Goal: Find specific page/section: Find specific page/section

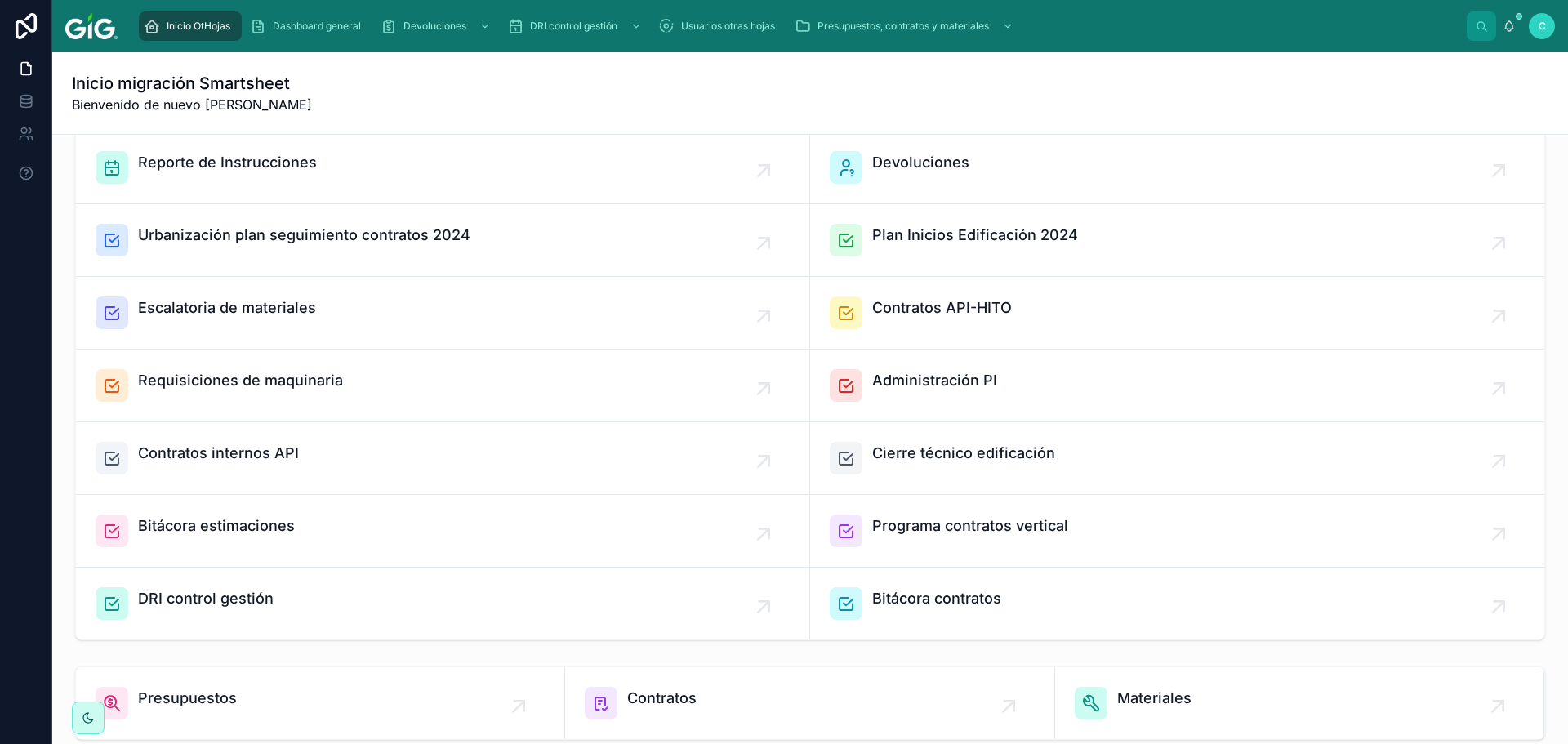
scroll to position [327, 0]
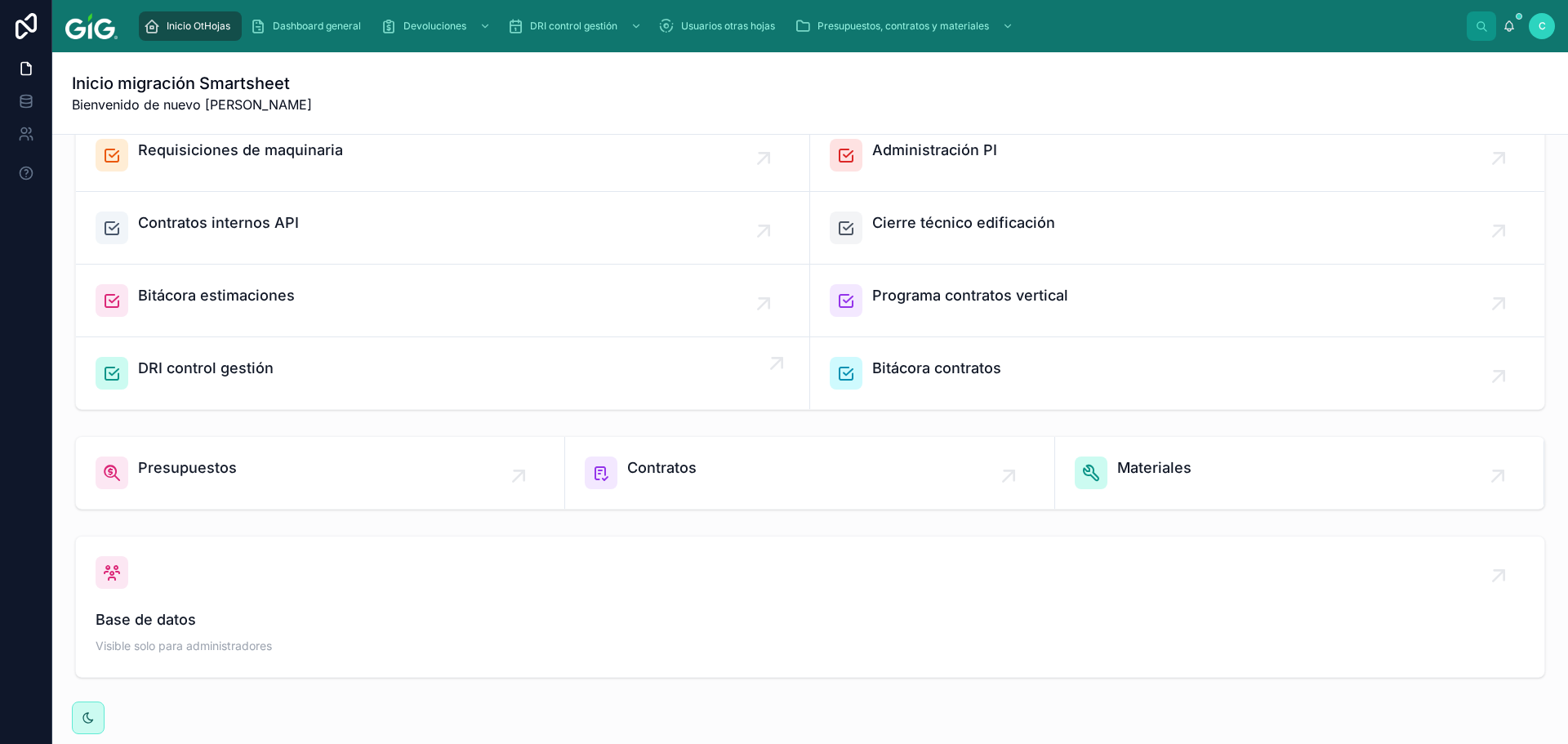
click at [211, 354] on link "DRI control gestión" at bounding box center [443, 373] width 734 height 72
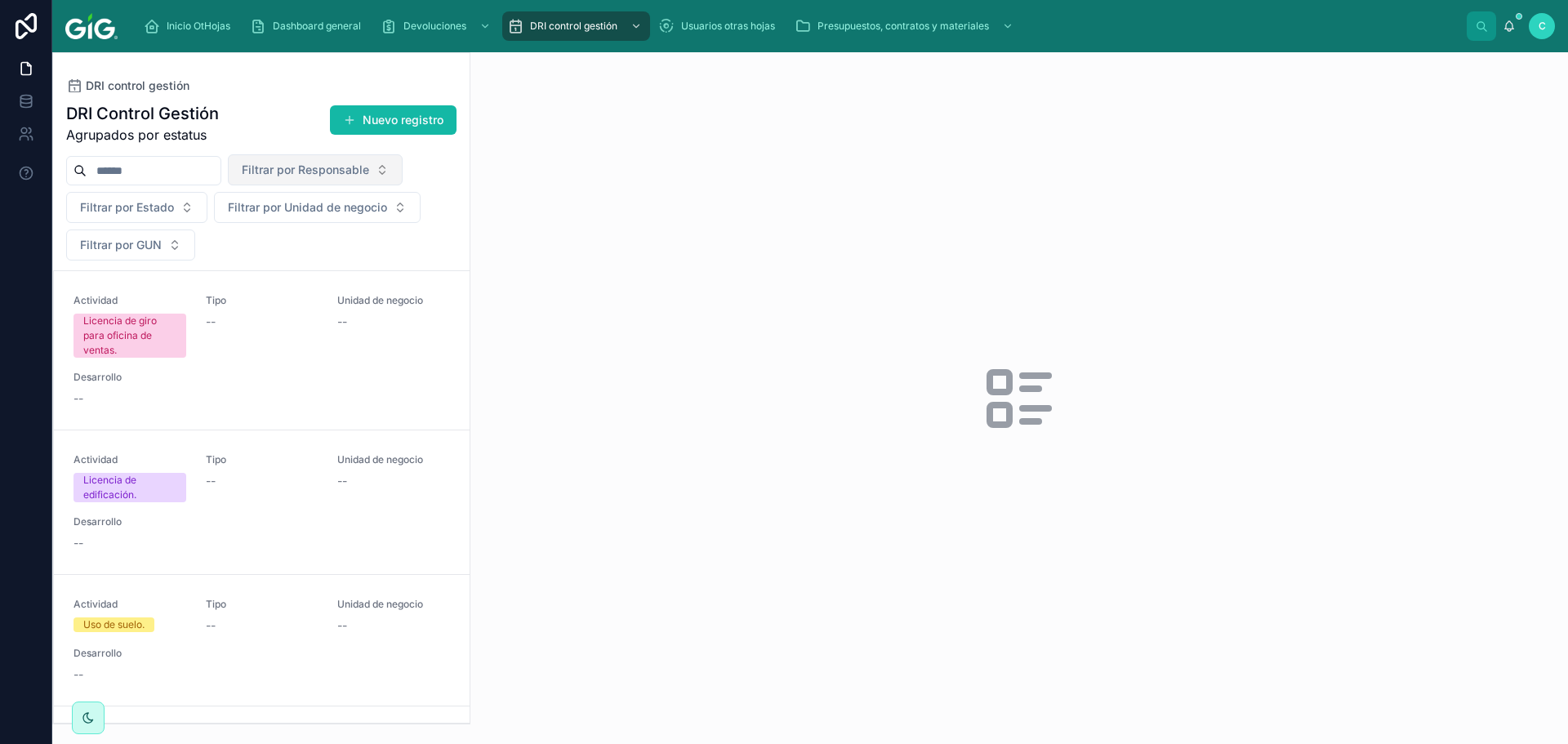
click at [359, 175] on span "Filtrar por Responsable" at bounding box center [305, 169] width 127 height 16
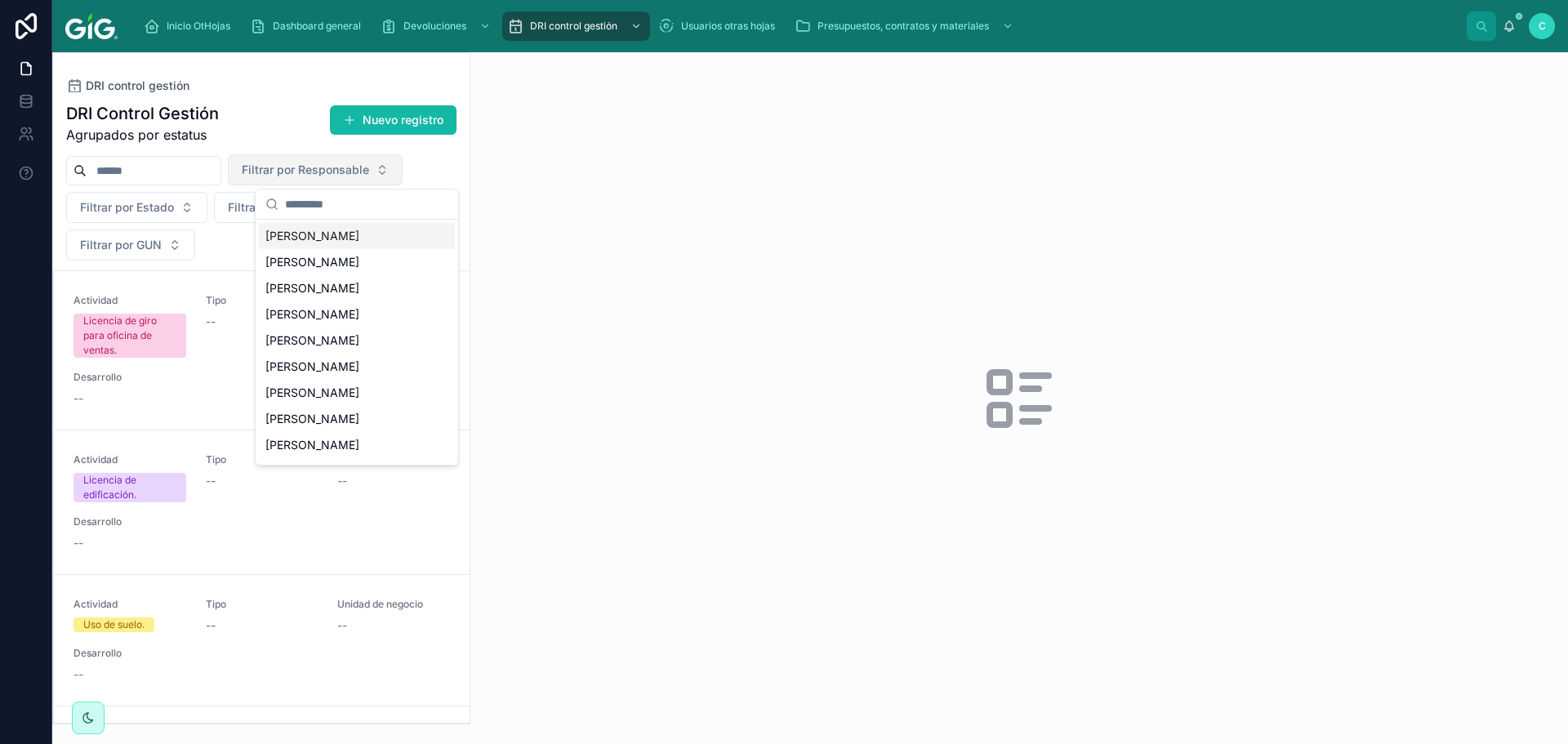
click at [359, 175] on span "Filtrar por Responsable" at bounding box center [305, 169] width 127 height 16
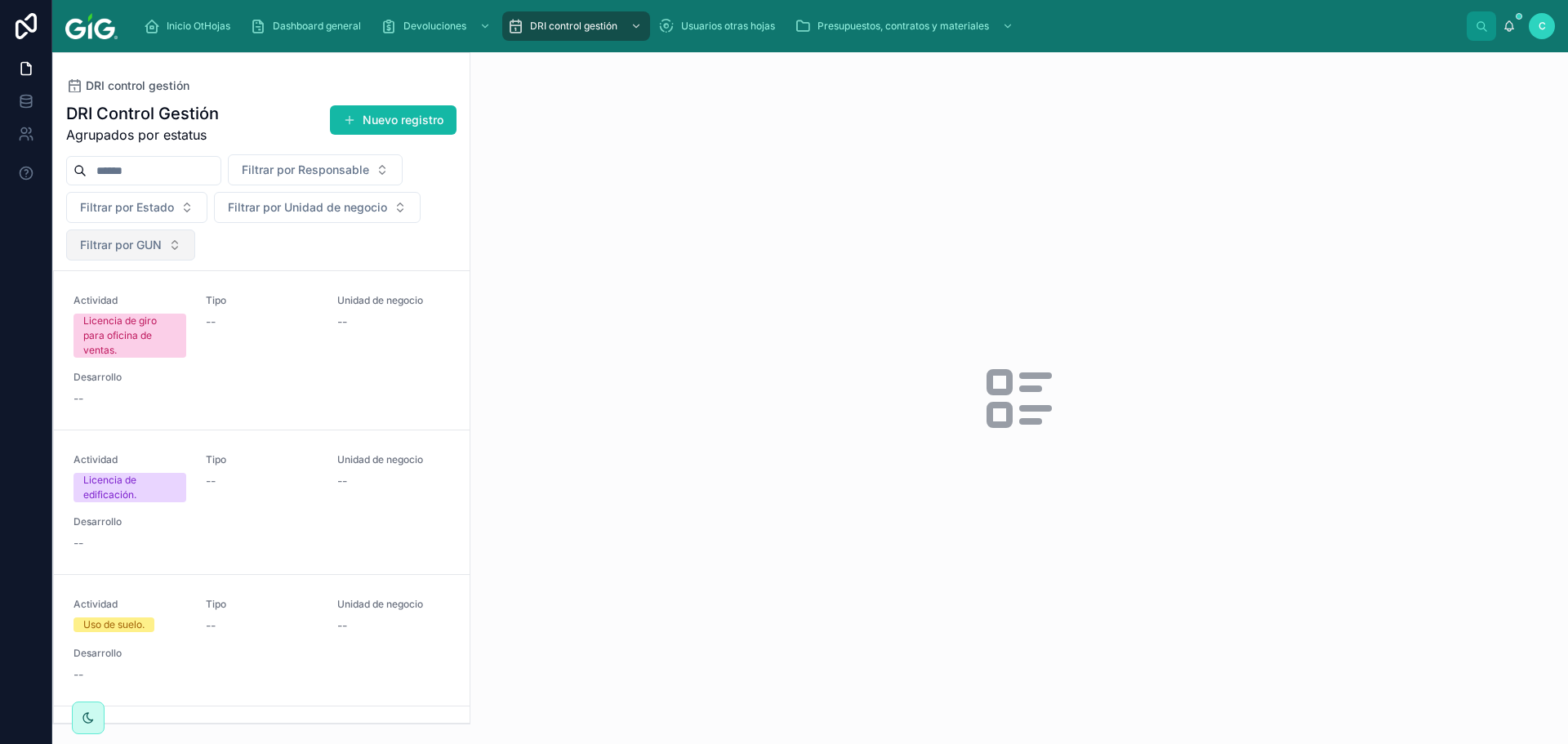
click at [157, 245] on span "Filtrar por GUN" at bounding box center [121, 245] width 81 height 16
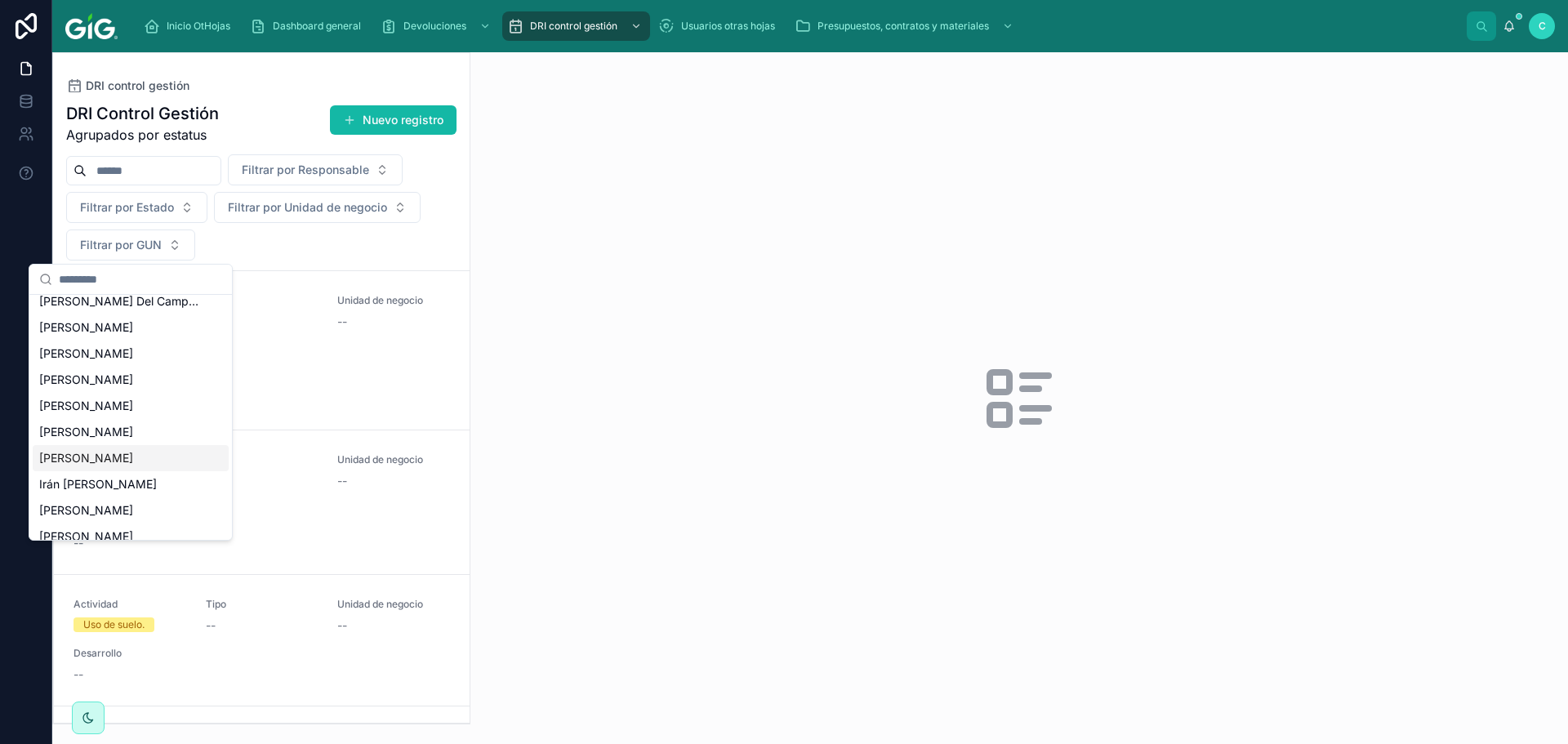
scroll to position [1598, 0]
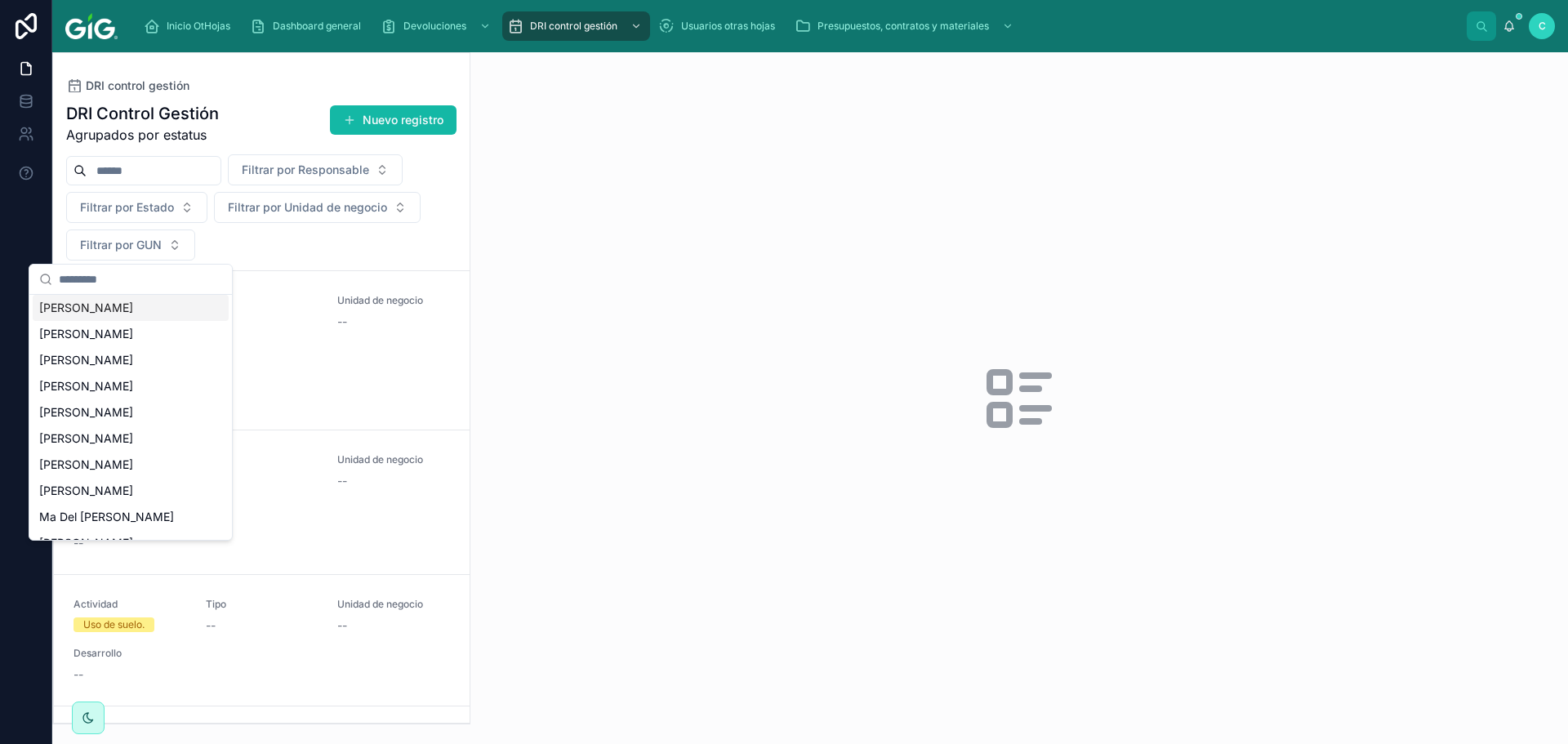
click at [254, 254] on div "Filtrar por Responsable Filtrar por Estado Filtrar por Unidad de negocio Filtra…" at bounding box center [261, 207] width 416 height 106
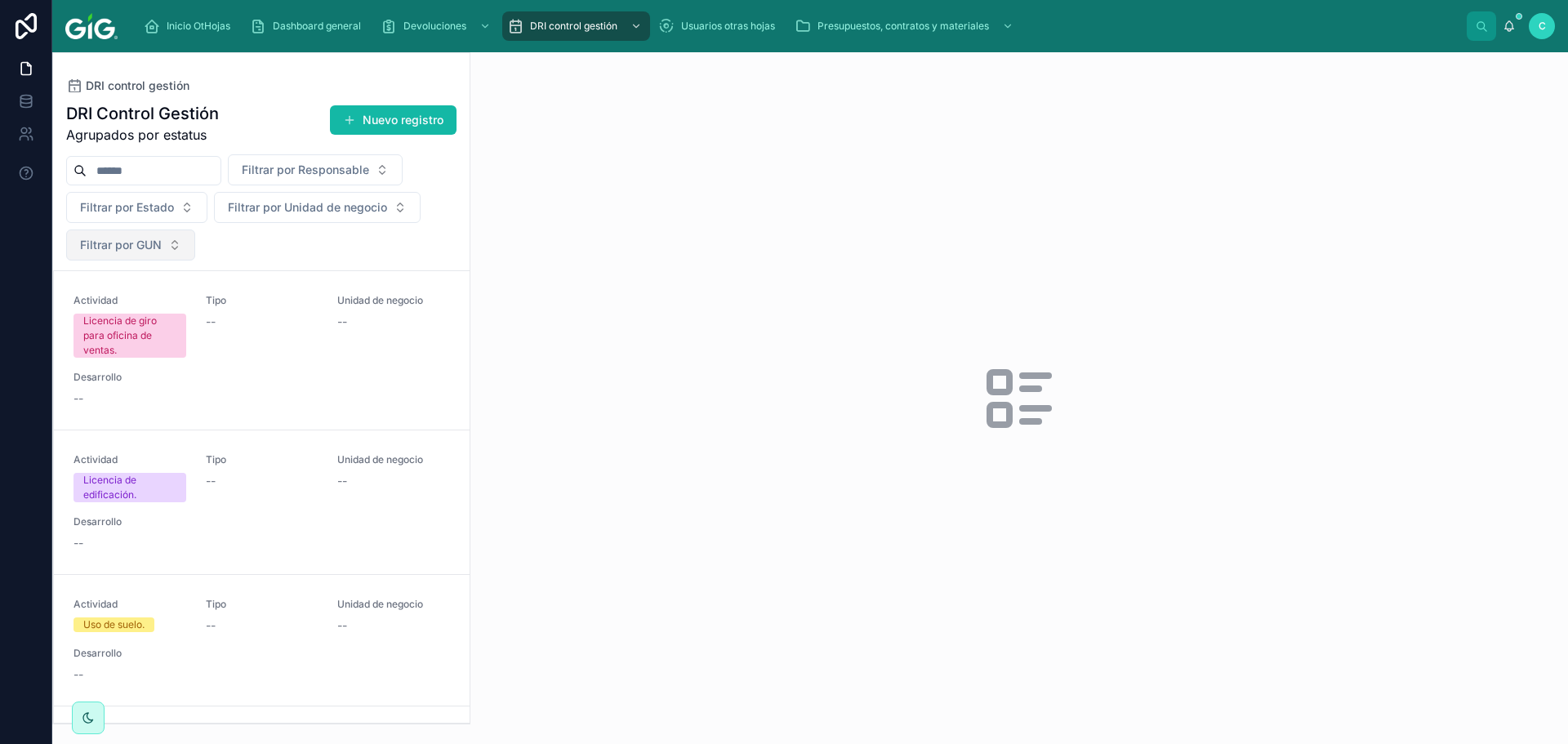
click at [178, 245] on button "Filtrar por GUN" at bounding box center [130, 245] width 129 height 31
type input "*****"
click at [129, 313] on span "[PERSON_NAME]" at bounding box center [86, 311] width 93 height 16
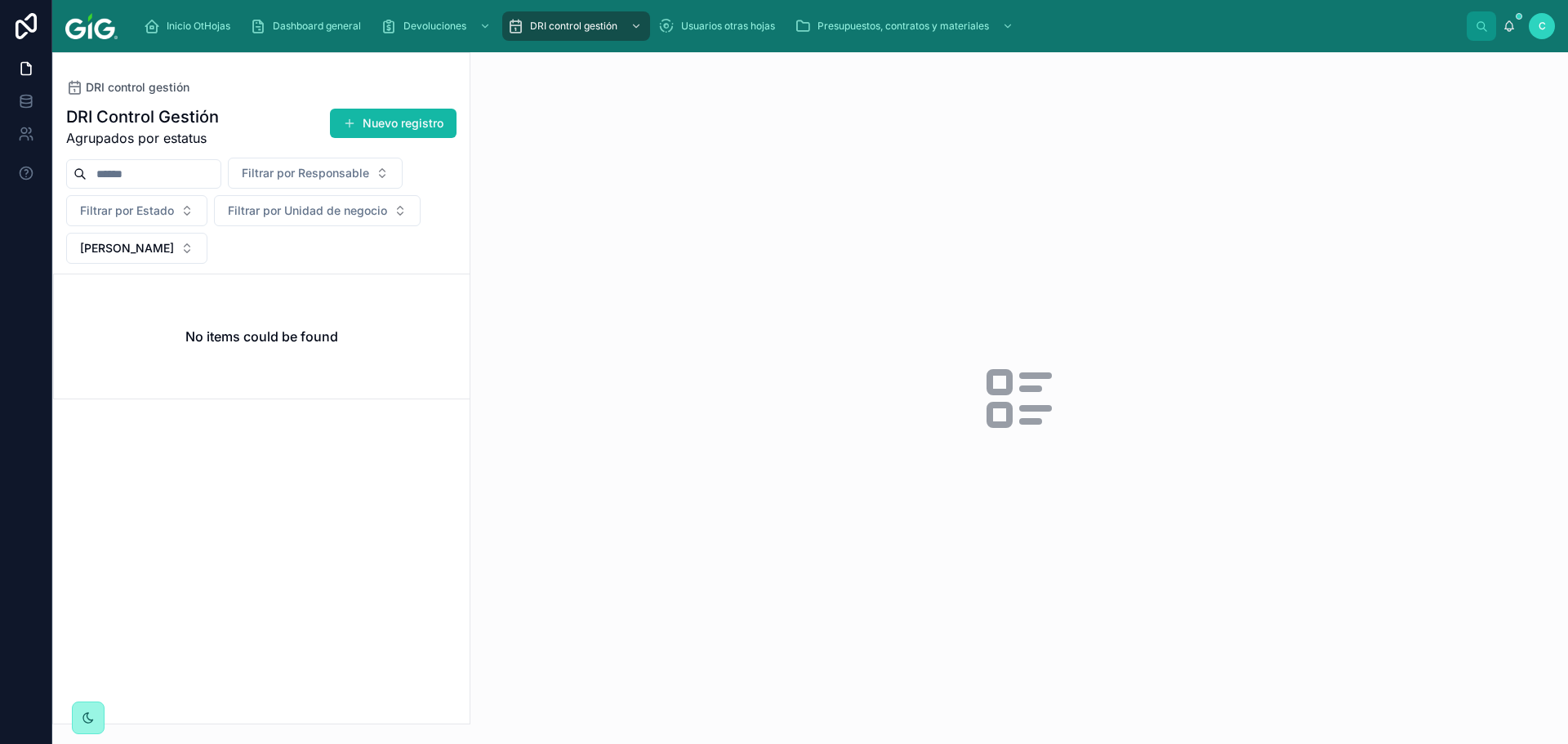
click at [82, 721] on icon at bounding box center [88, 718] width 13 height 13
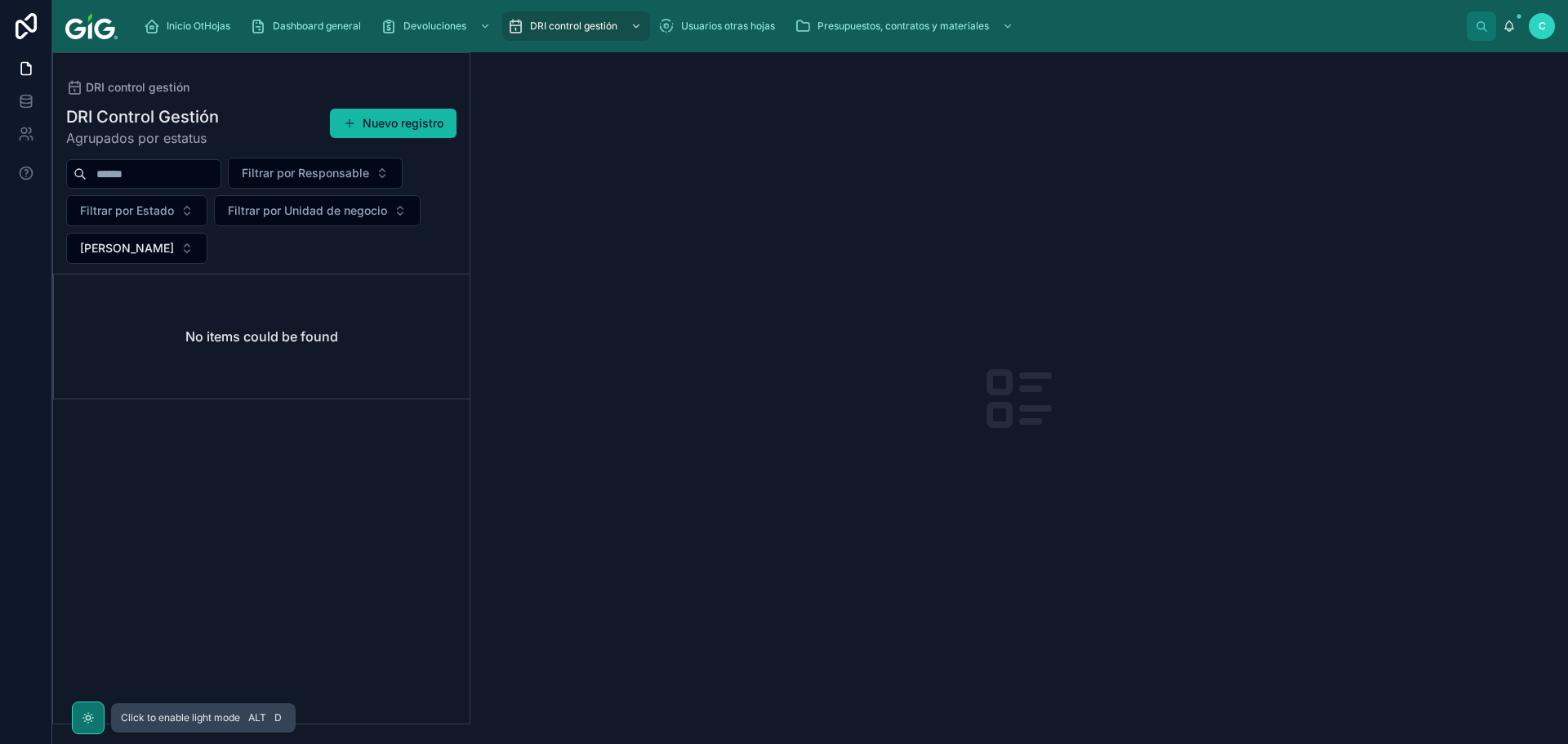
click at [88, 722] on icon at bounding box center [88, 718] width 13 height 13
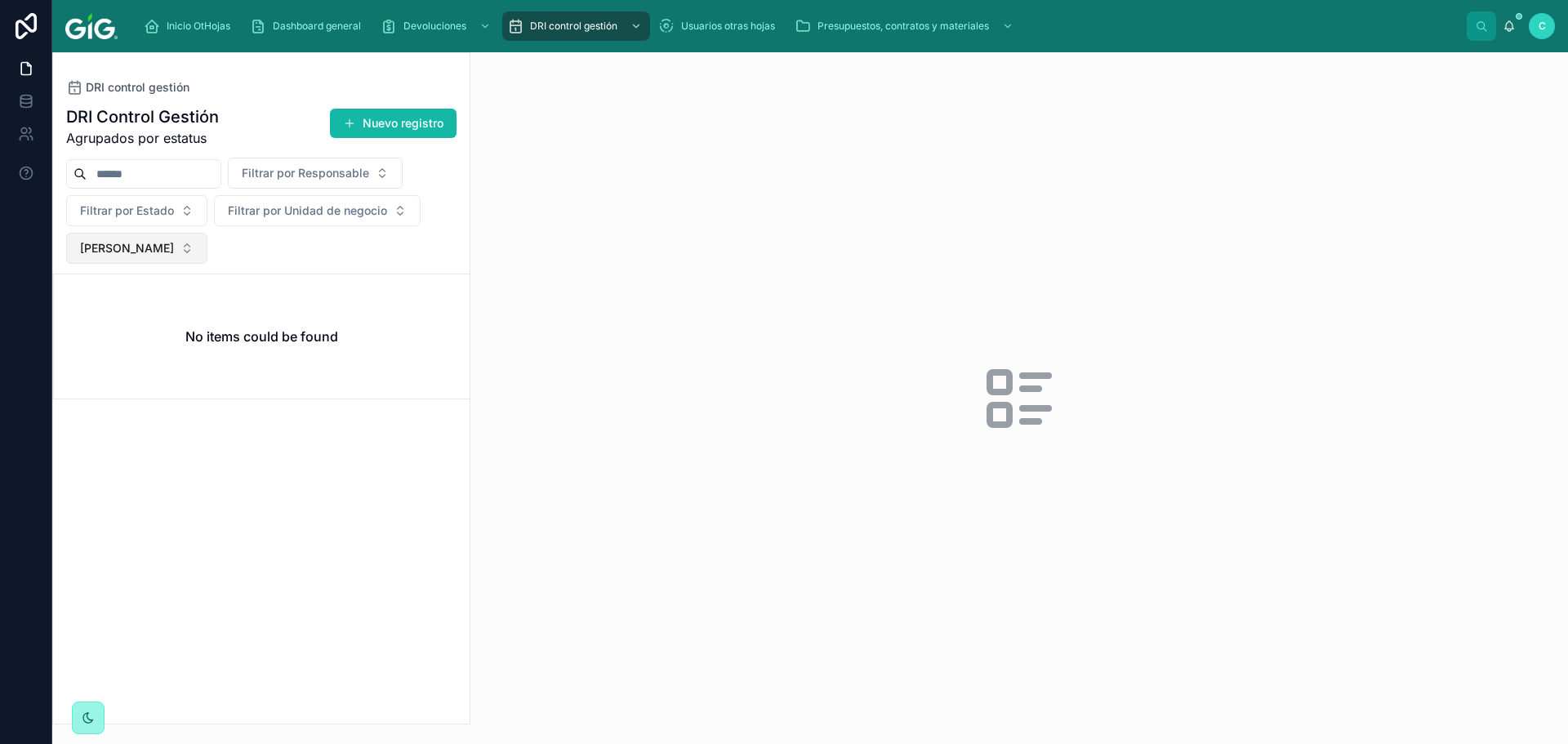
click at [174, 247] on span "[PERSON_NAME]" at bounding box center [126, 247] width 93 height 16
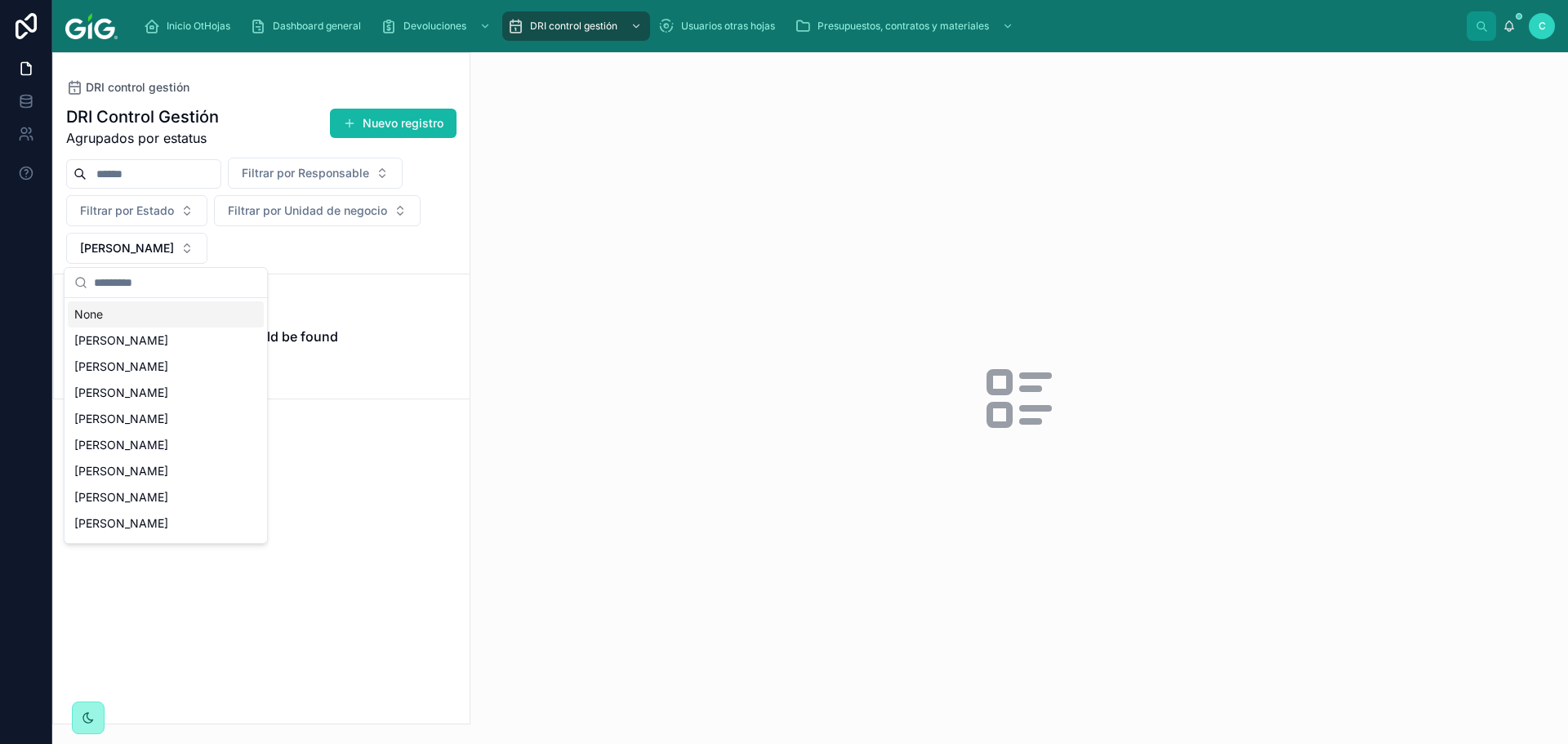
click at [129, 319] on div "None" at bounding box center [166, 314] width 196 height 26
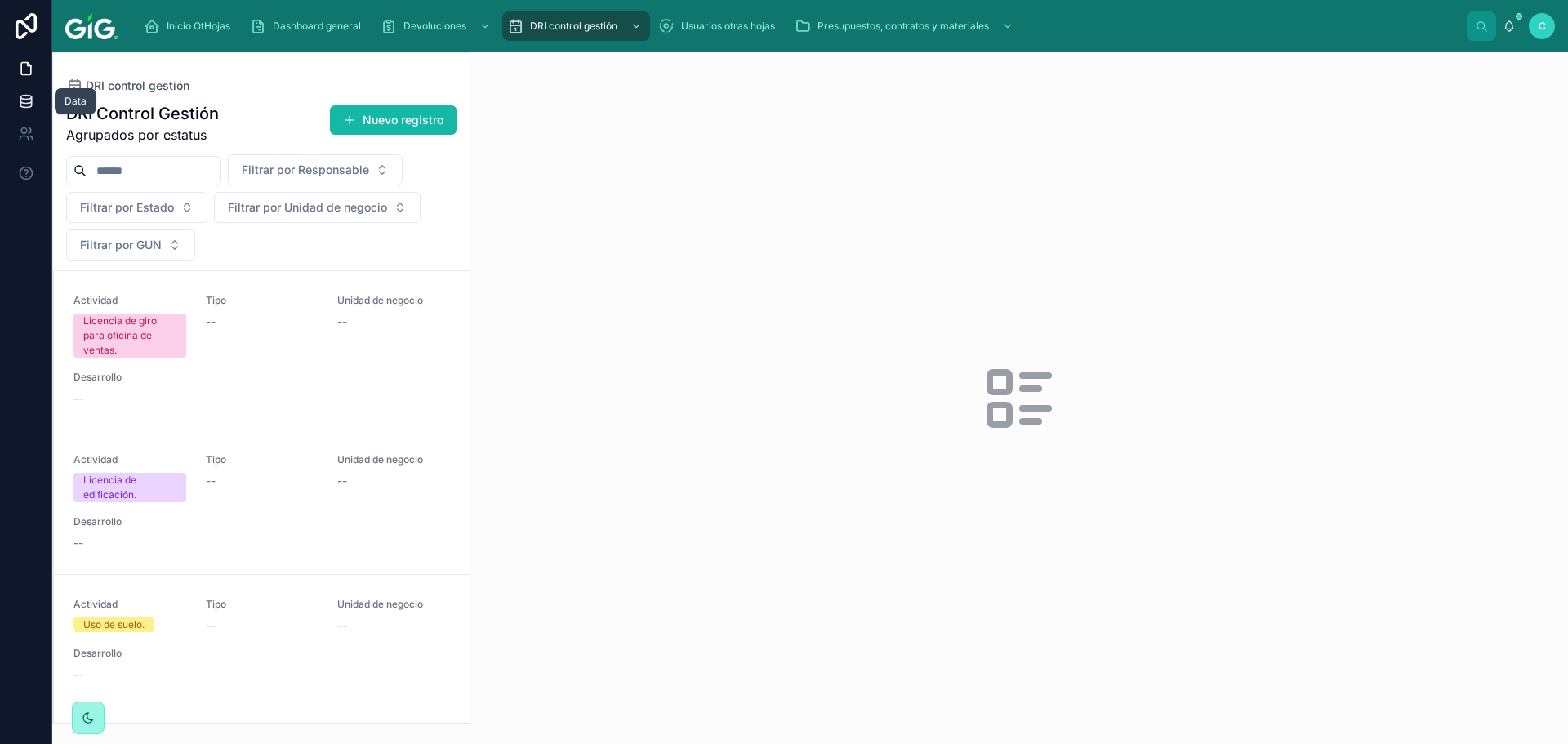
click at [25, 104] on icon at bounding box center [25, 100] width 10 height 7
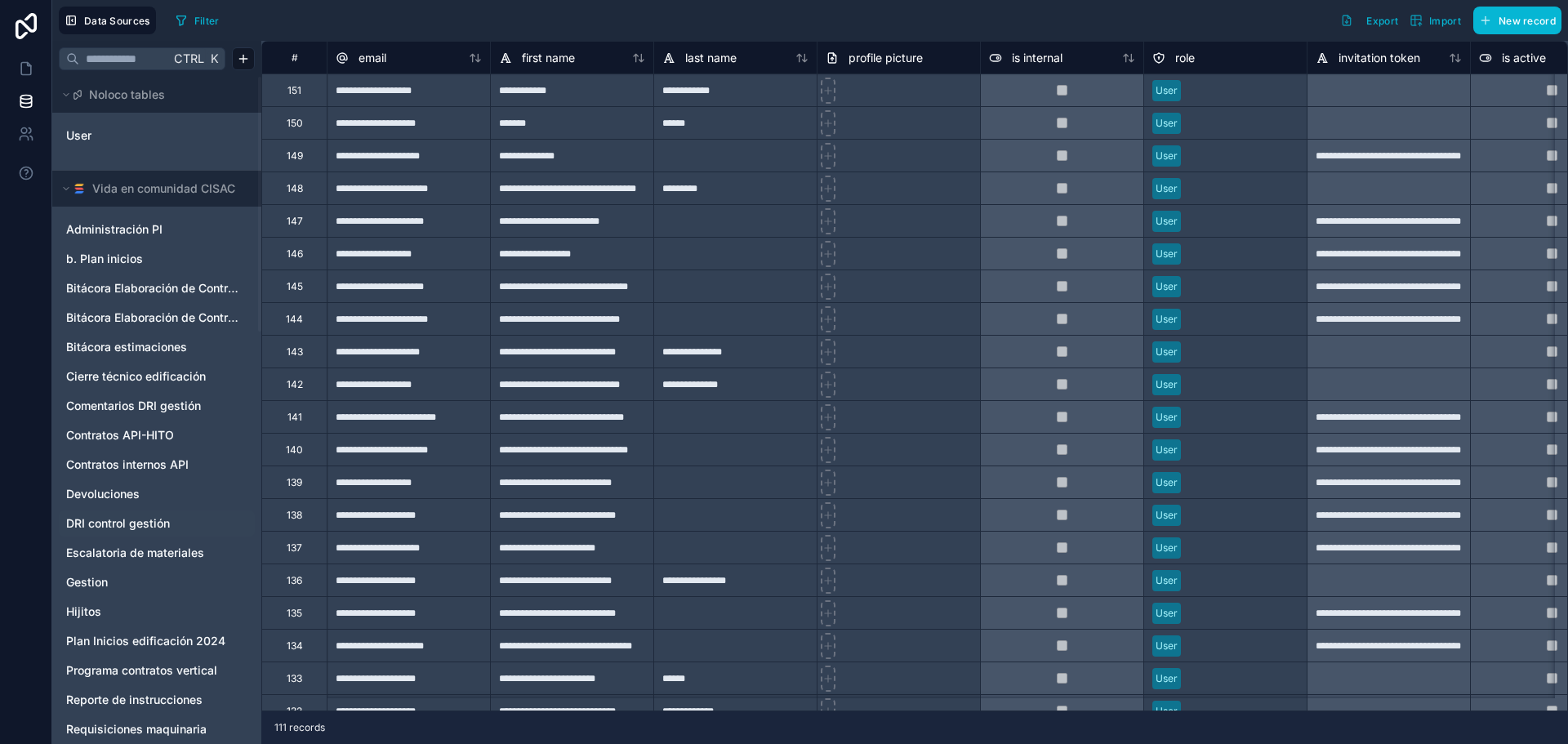
click at [142, 528] on span "DRI control gestión" at bounding box center [118, 523] width 104 height 16
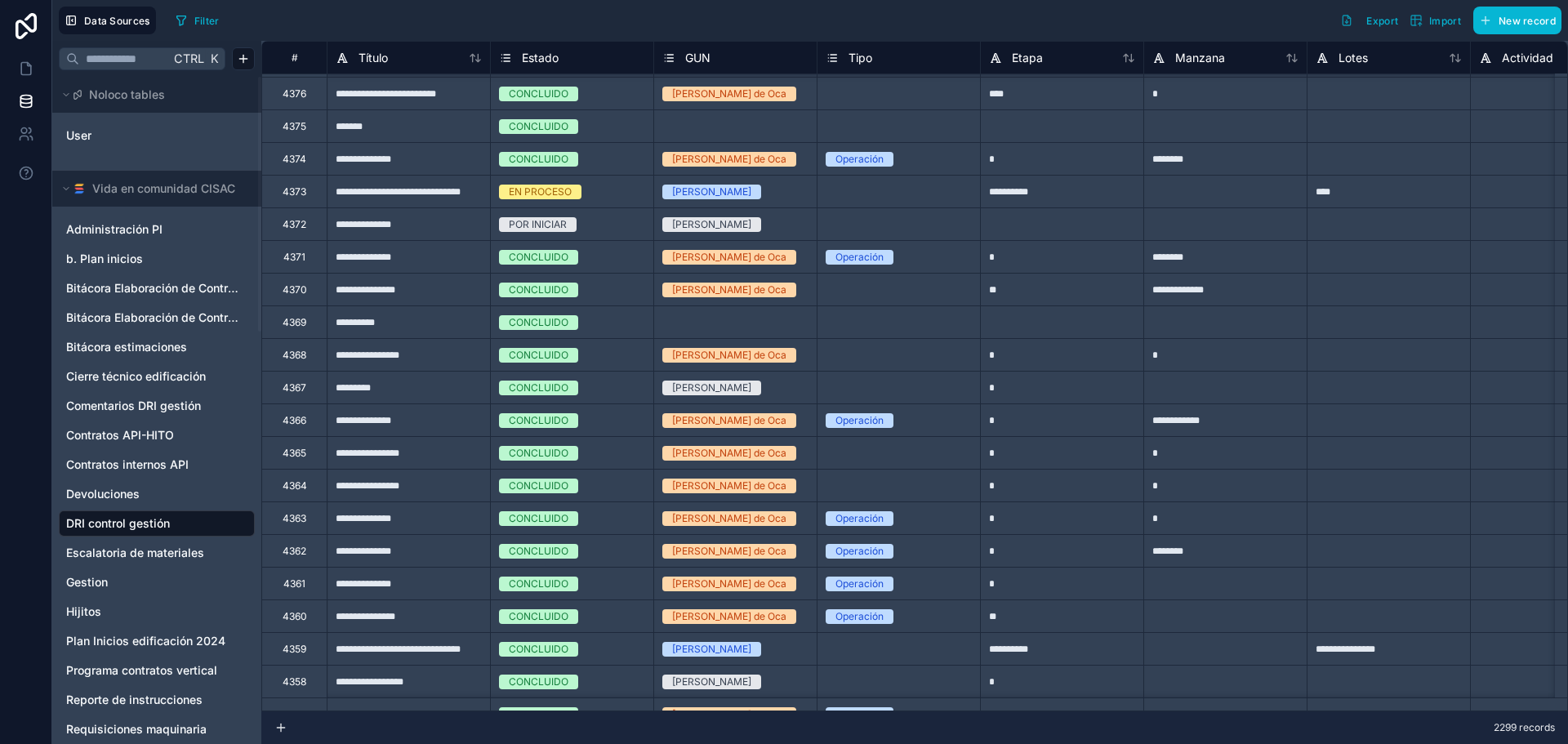
scroll to position [1878, 0]
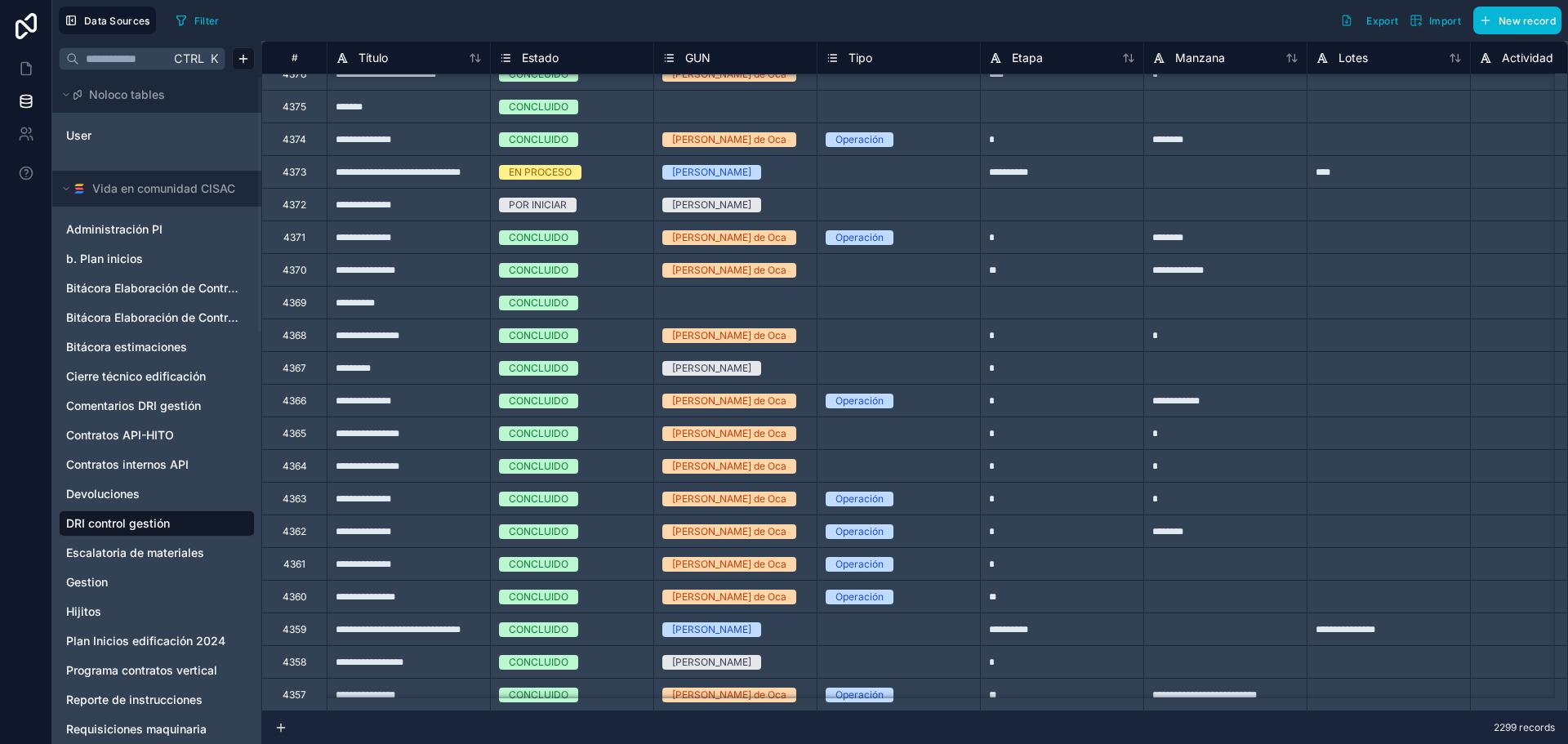
click at [698, 302] on div "Select a GUN" at bounding box center [693, 303] width 62 height 13
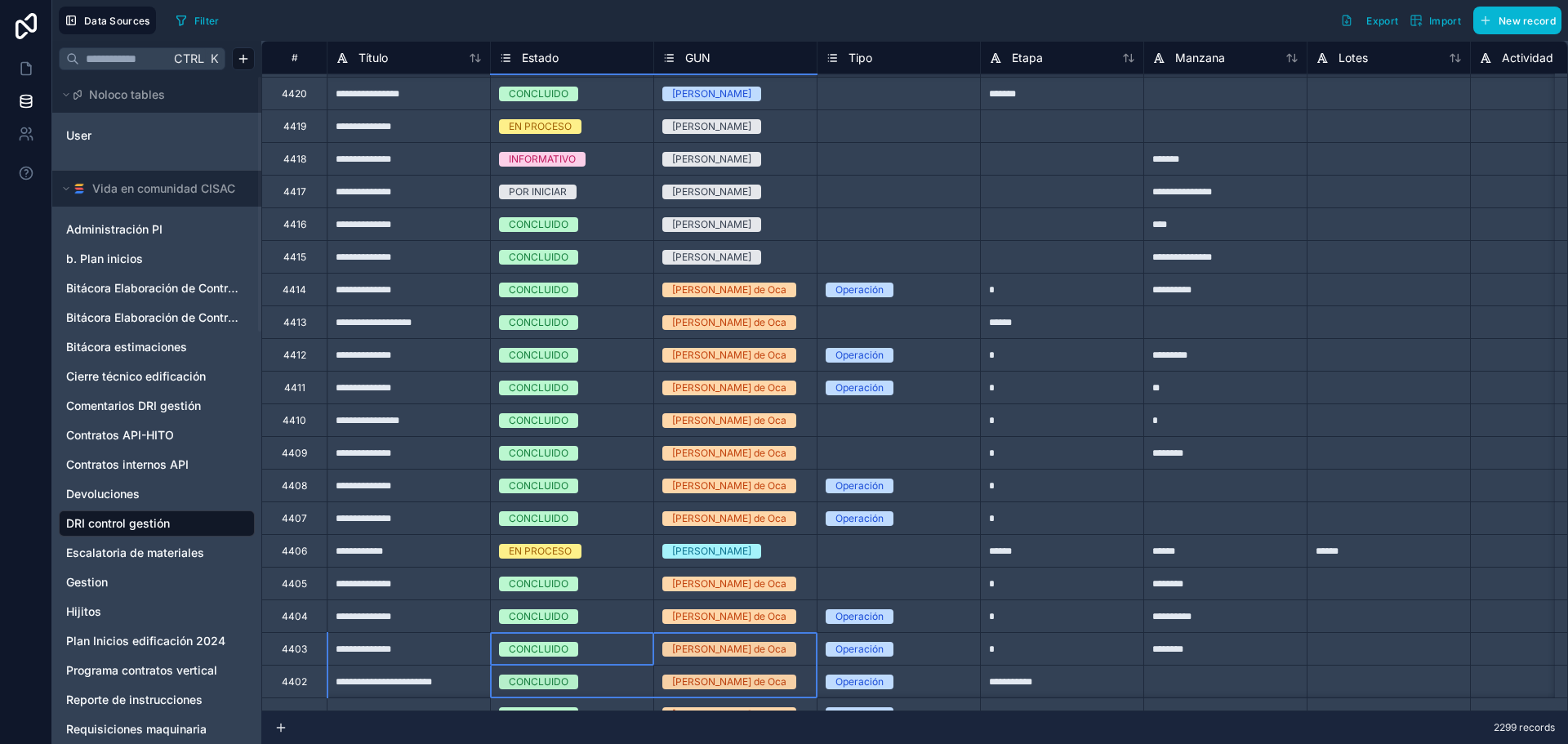
scroll to position [454, 0]
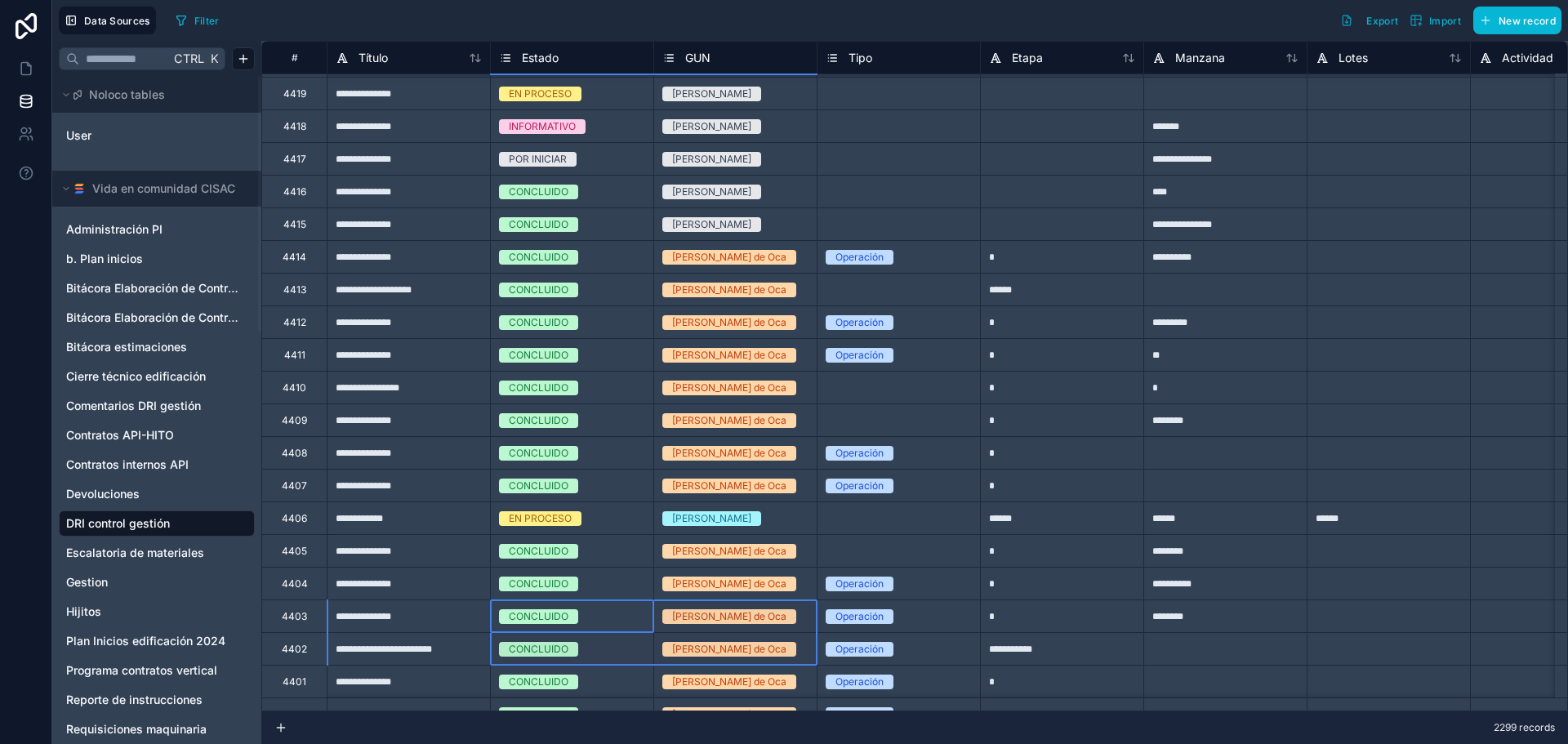
drag, startPoint x: 618, startPoint y: 698, endPoint x: 693, endPoint y: 699, distance: 75.0
click at [693, 699] on div "**********" at bounding box center [915, 376] width 1307 height 670
click at [593, 527] on div "EN PROCESO" at bounding box center [572, 518] width 162 height 18
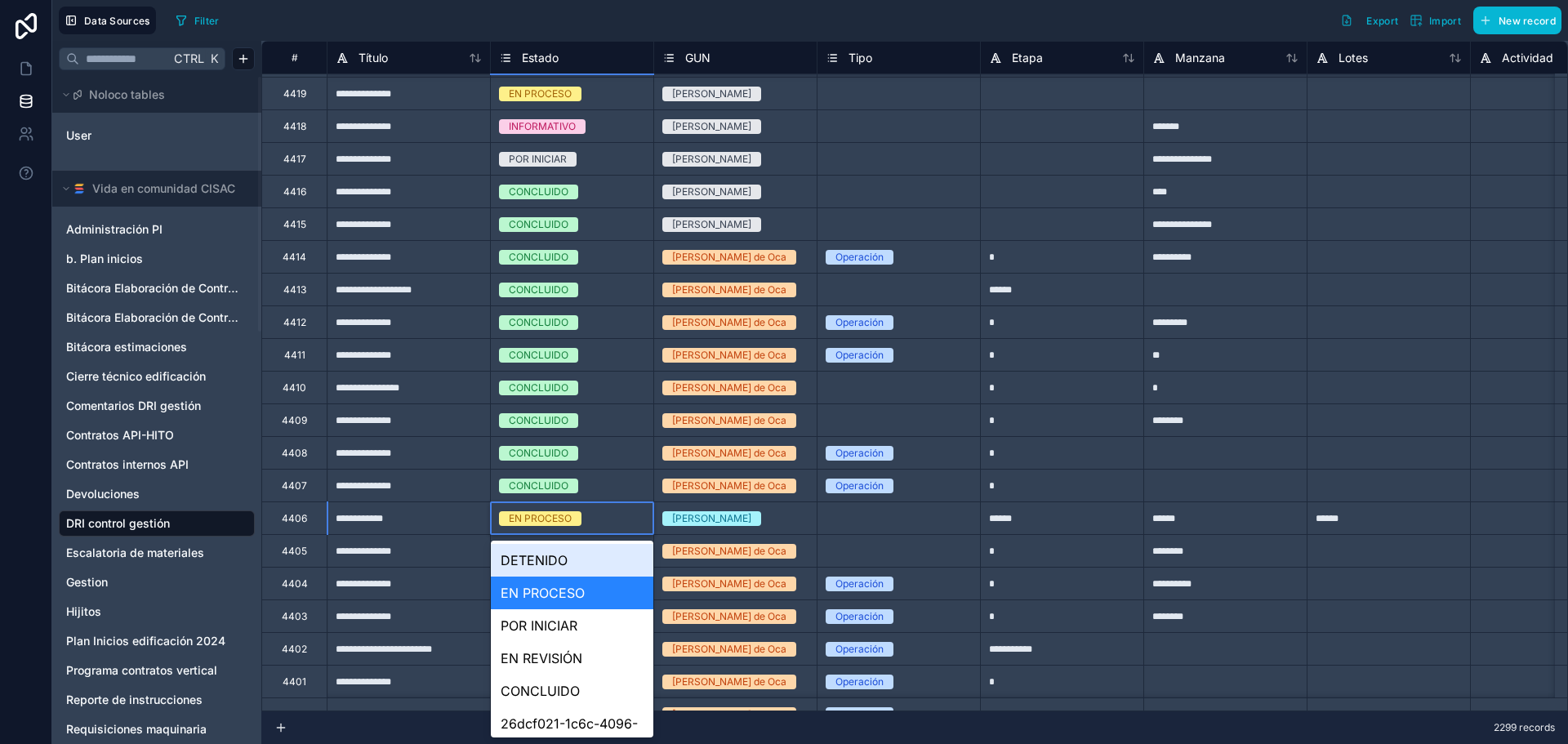
click at [561, 512] on div "EN PROCESO" at bounding box center [540, 518] width 63 height 15
